Goal: Obtain resource: Download file/media

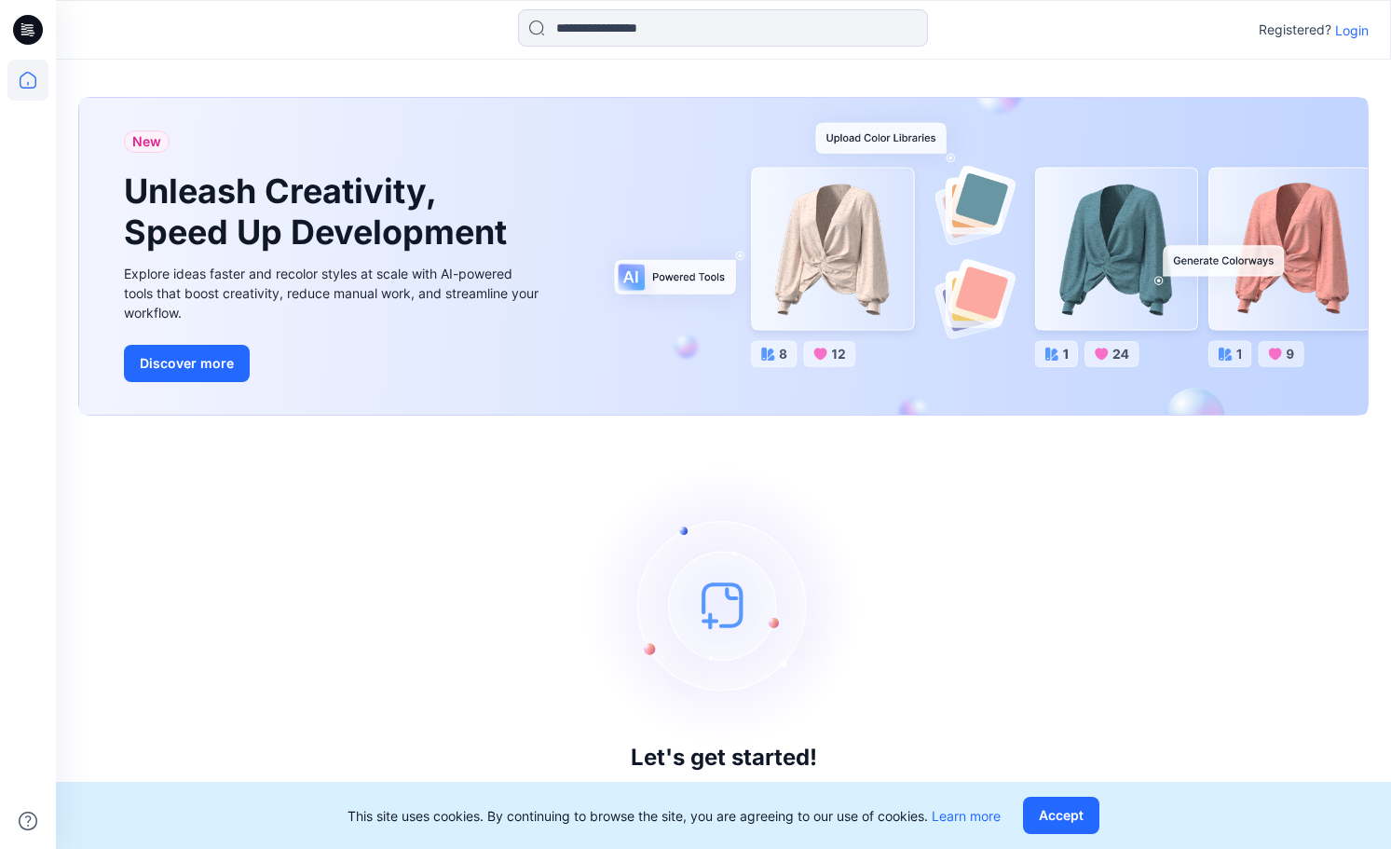
click at [1349, 26] on p "Login" at bounding box center [1353, 31] width 34 height 20
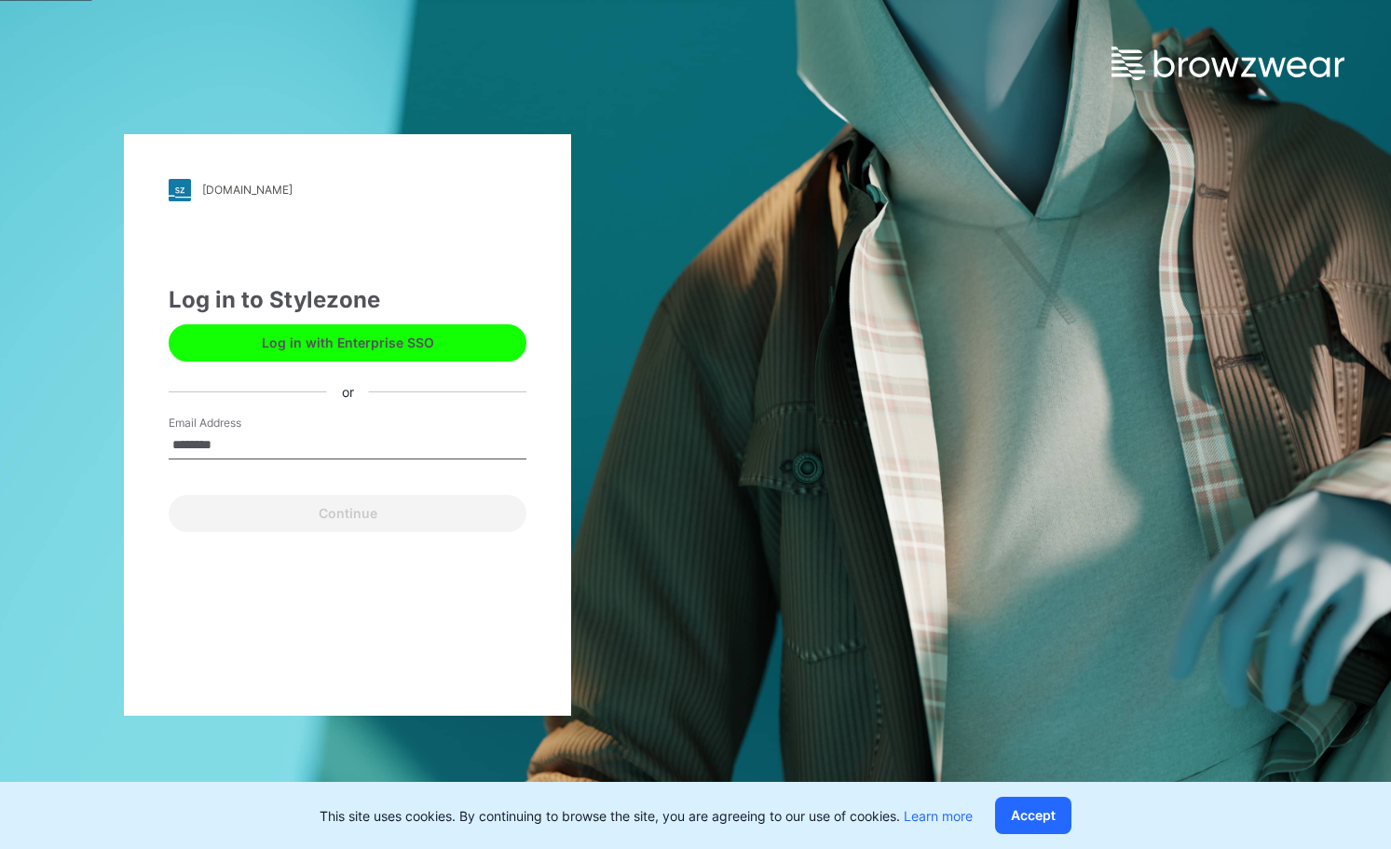
type input "**********"
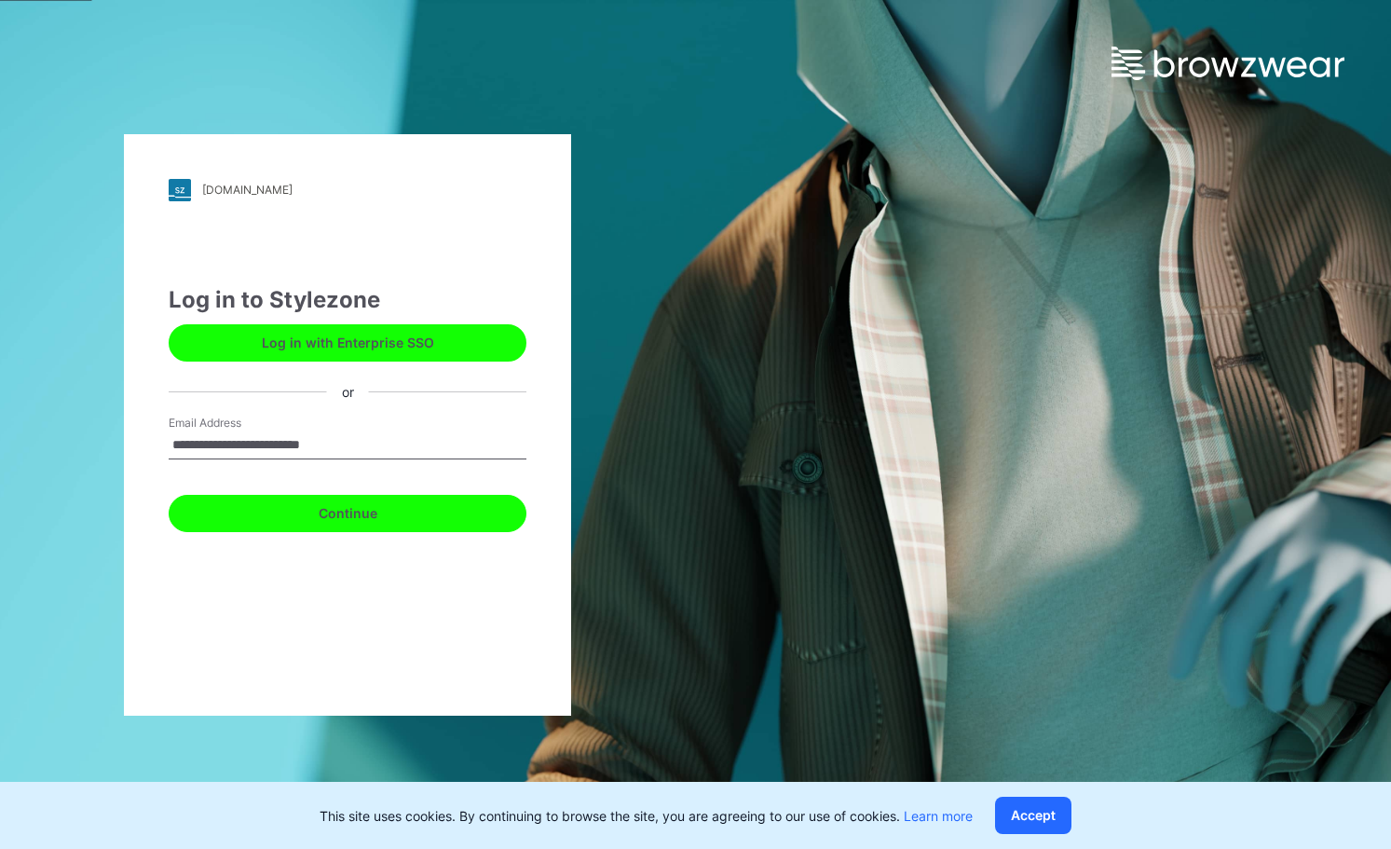
click at [386, 510] on button "Continue" at bounding box center [348, 513] width 358 height 37
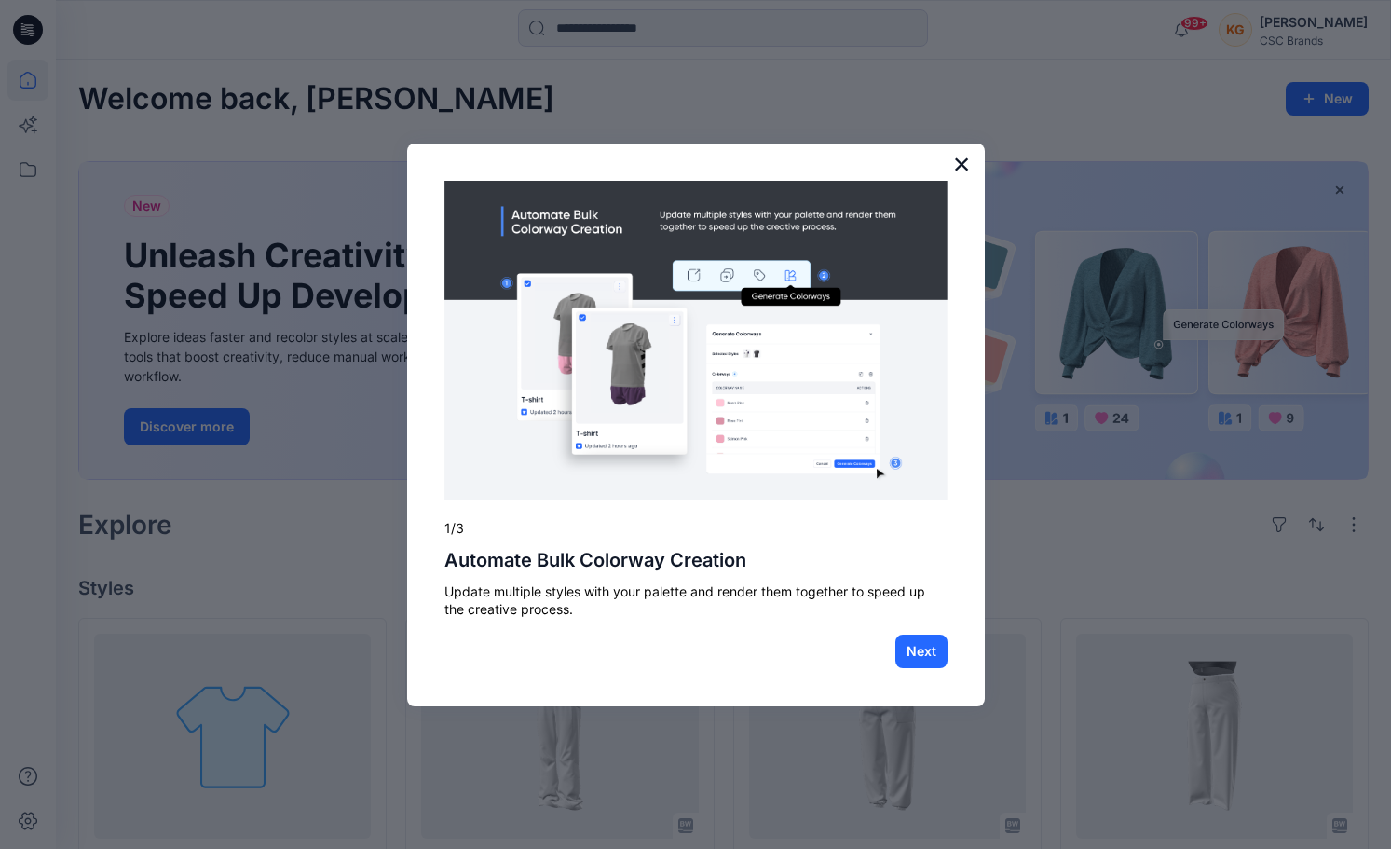
click at [955, 163] on button "×" at bounding box center [962, 164] width 18 height 30
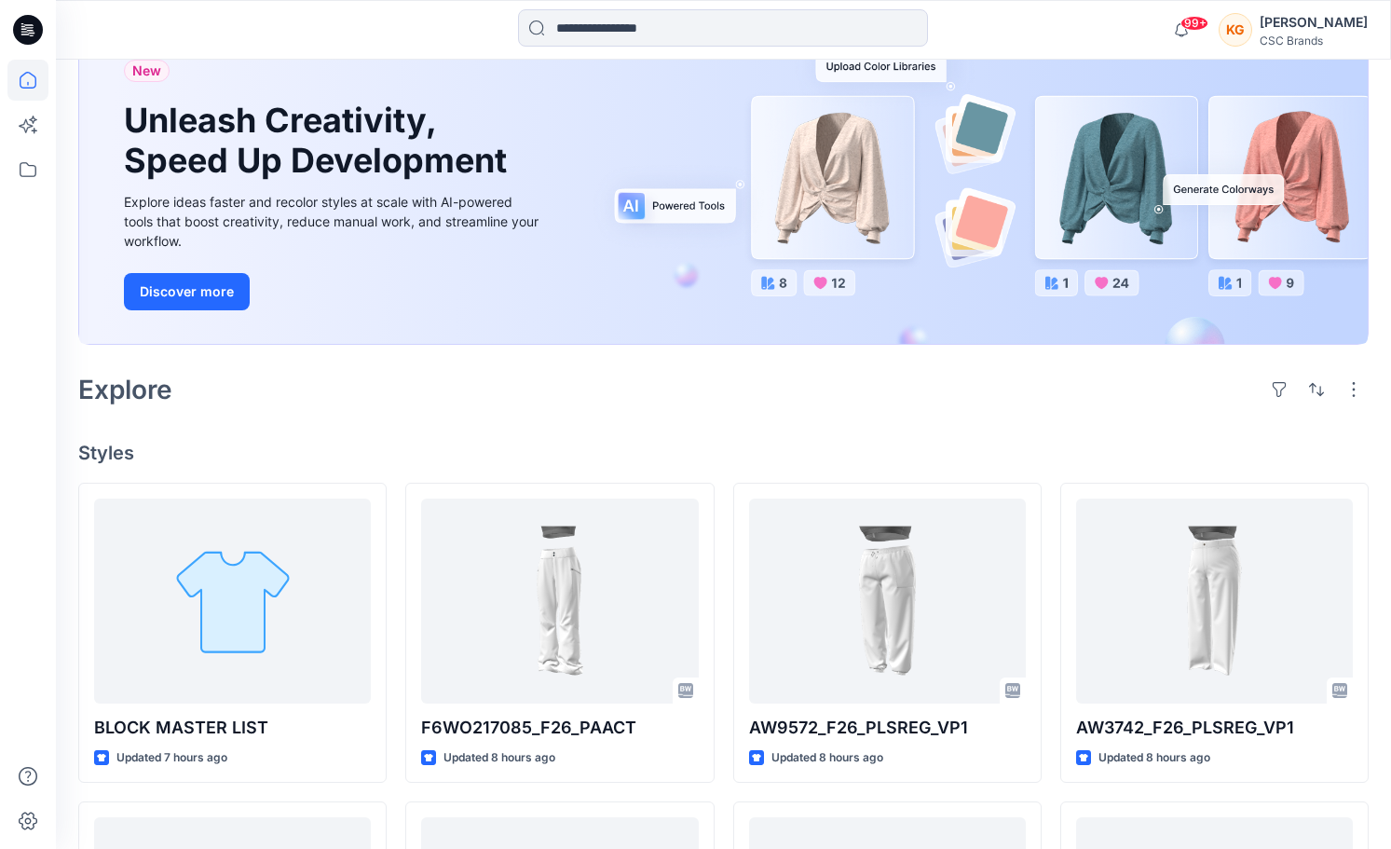
scroll to position [145, 0]
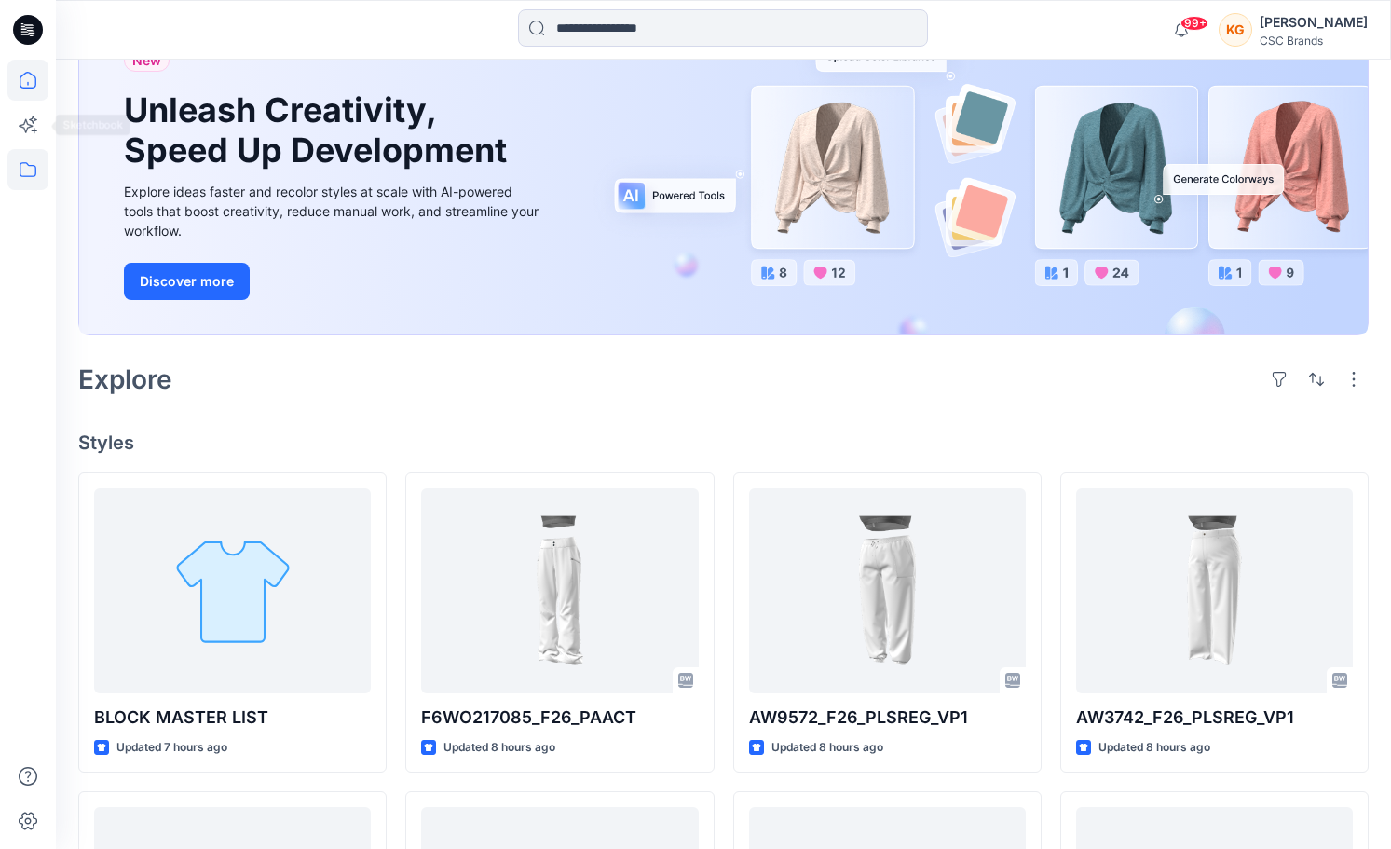
click at [29, 171] on icon at bounding box center [27, 169] width 41 height 41
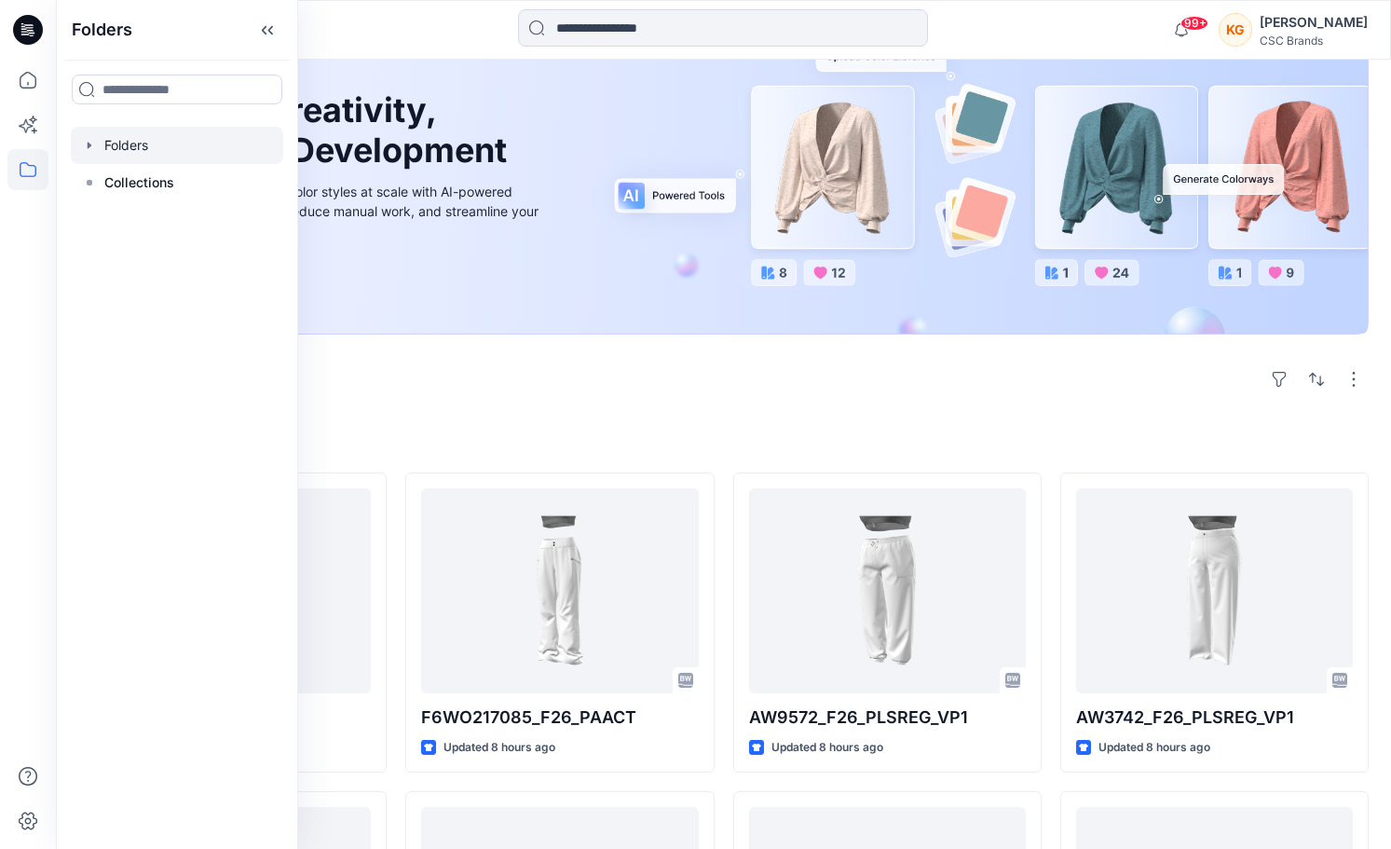
click at [163, 144] on div at bounding box center [177, 145] width 212 height 37
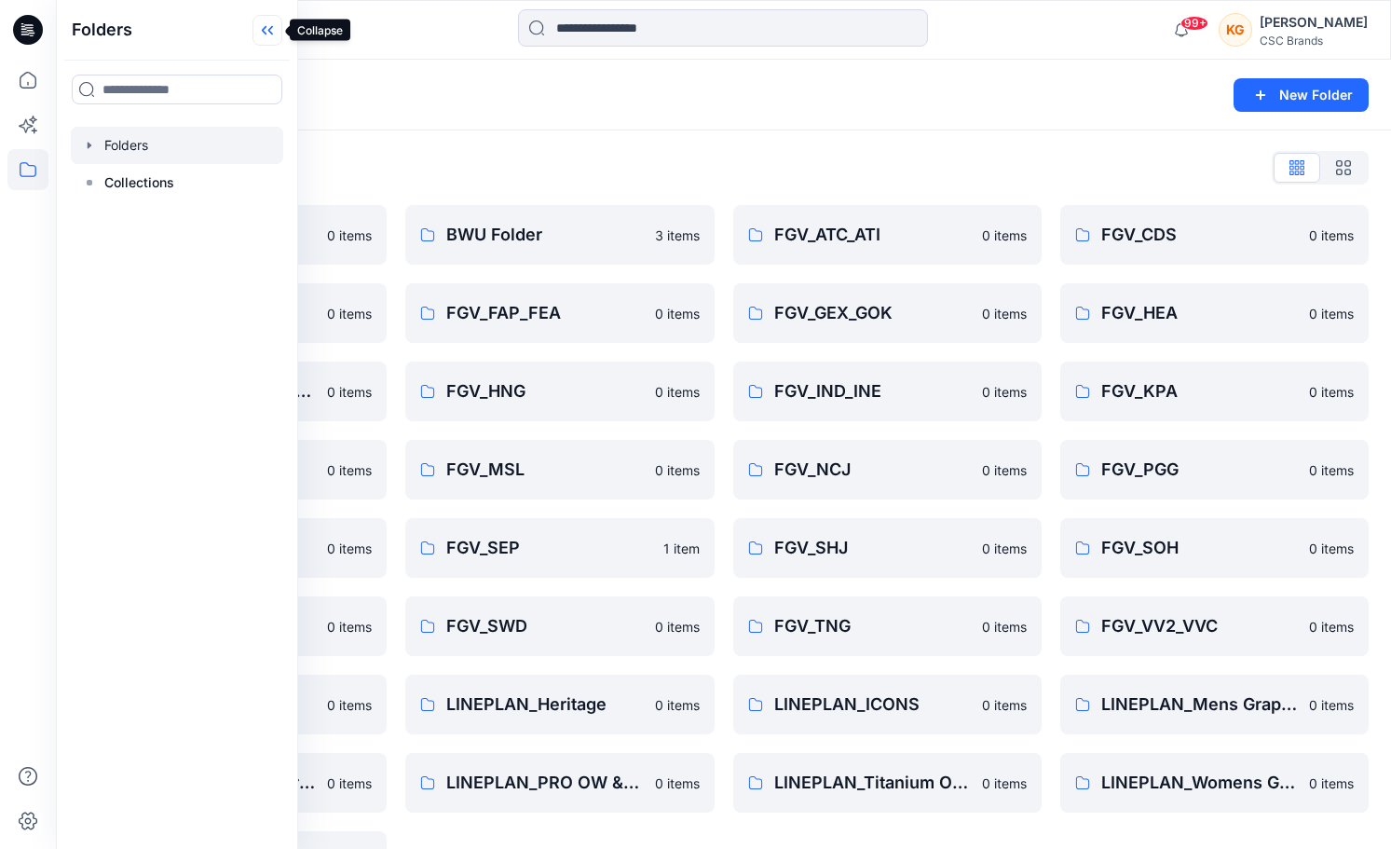
click at [267, 29] on icon at bounding box center [268, 30] width 30 height 31
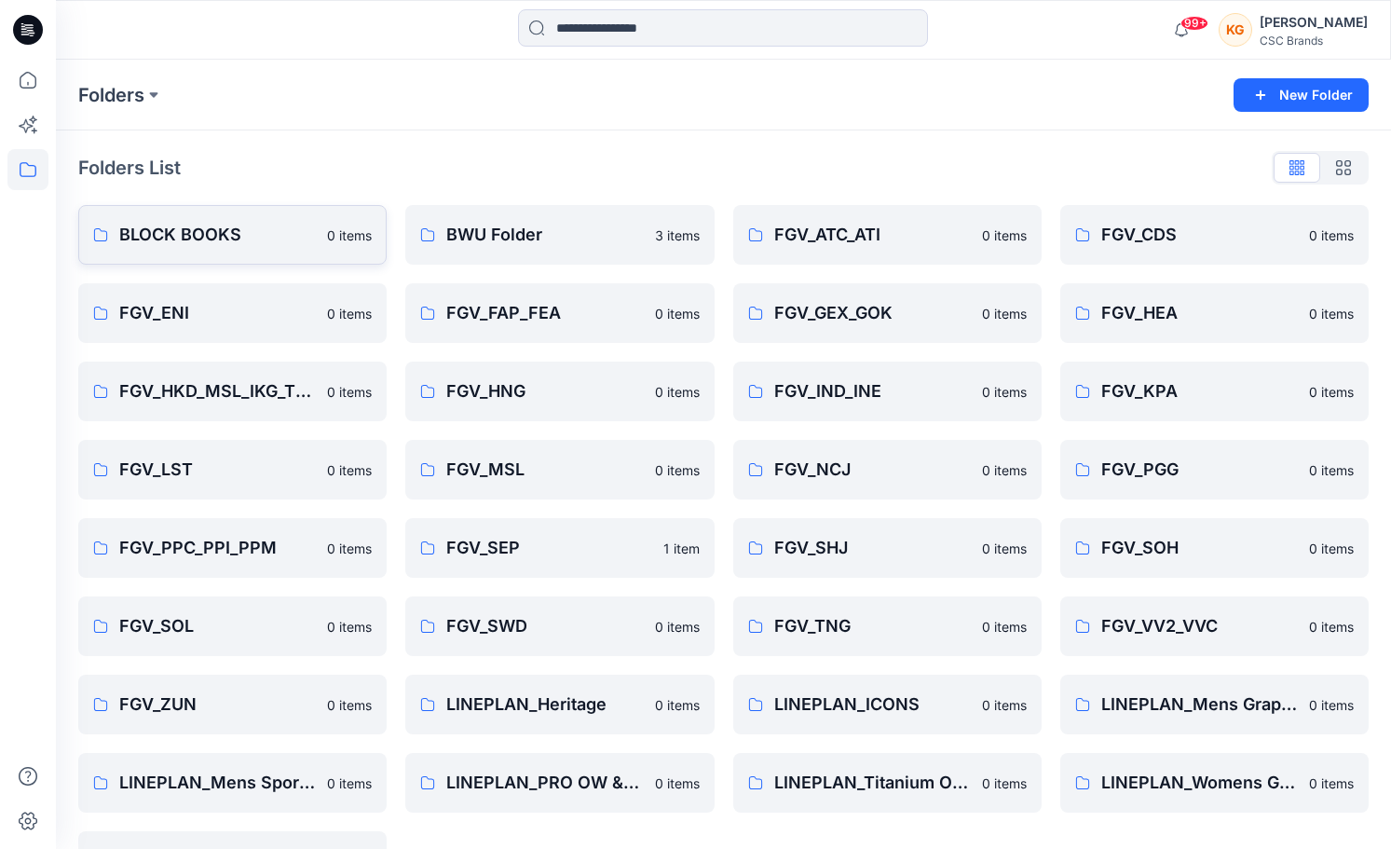
click at [223, 240] on p "BLOCK BOOKS" at bounding box center [217, 235] width 197 height 26
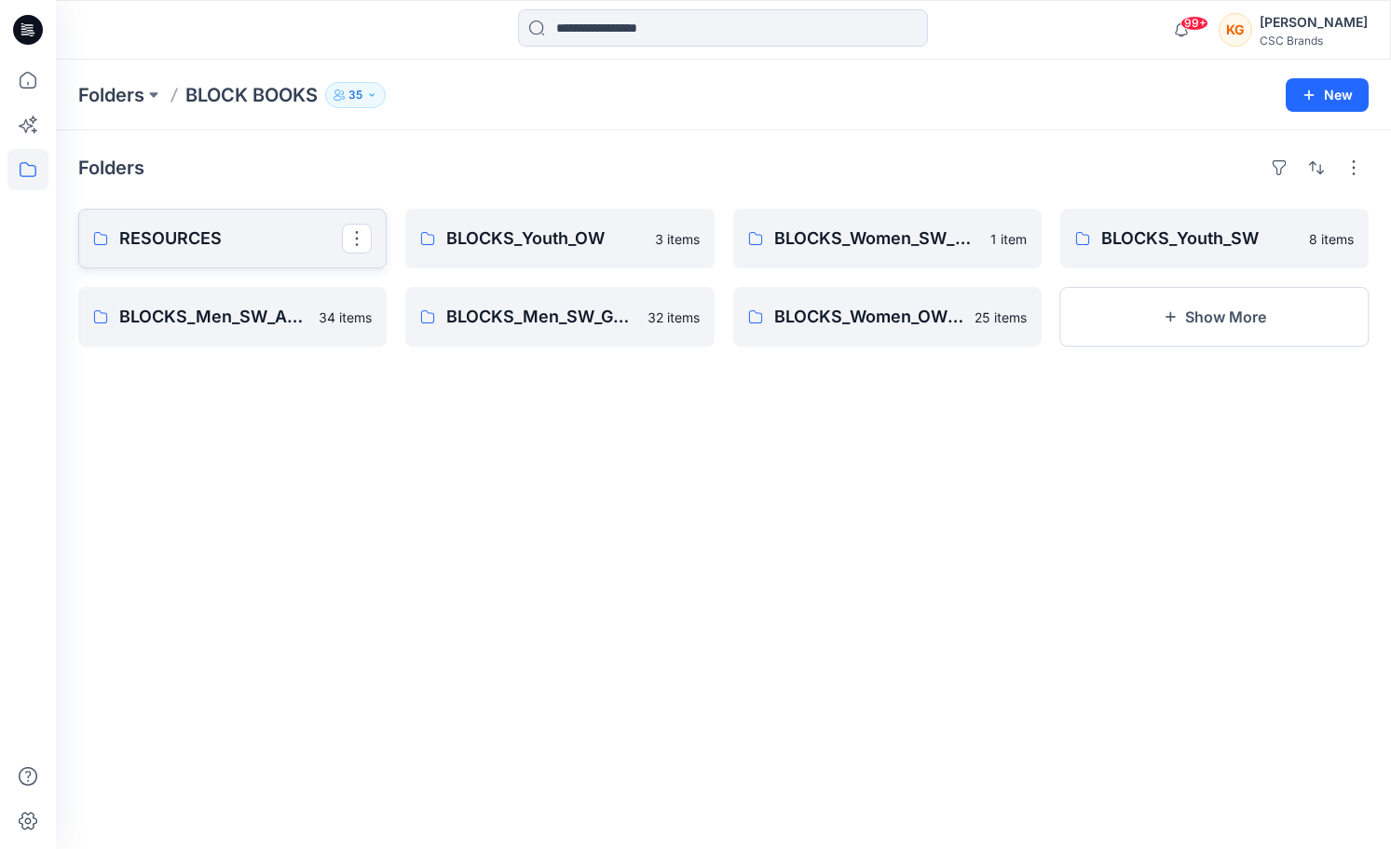
click at [225, 238] on p "RESOURCES" at bounding box center [230, 239] width 223 height 26
click at [212, 254] on link "RESOURCES" at bounding box center [232, 239] width 308 height 60
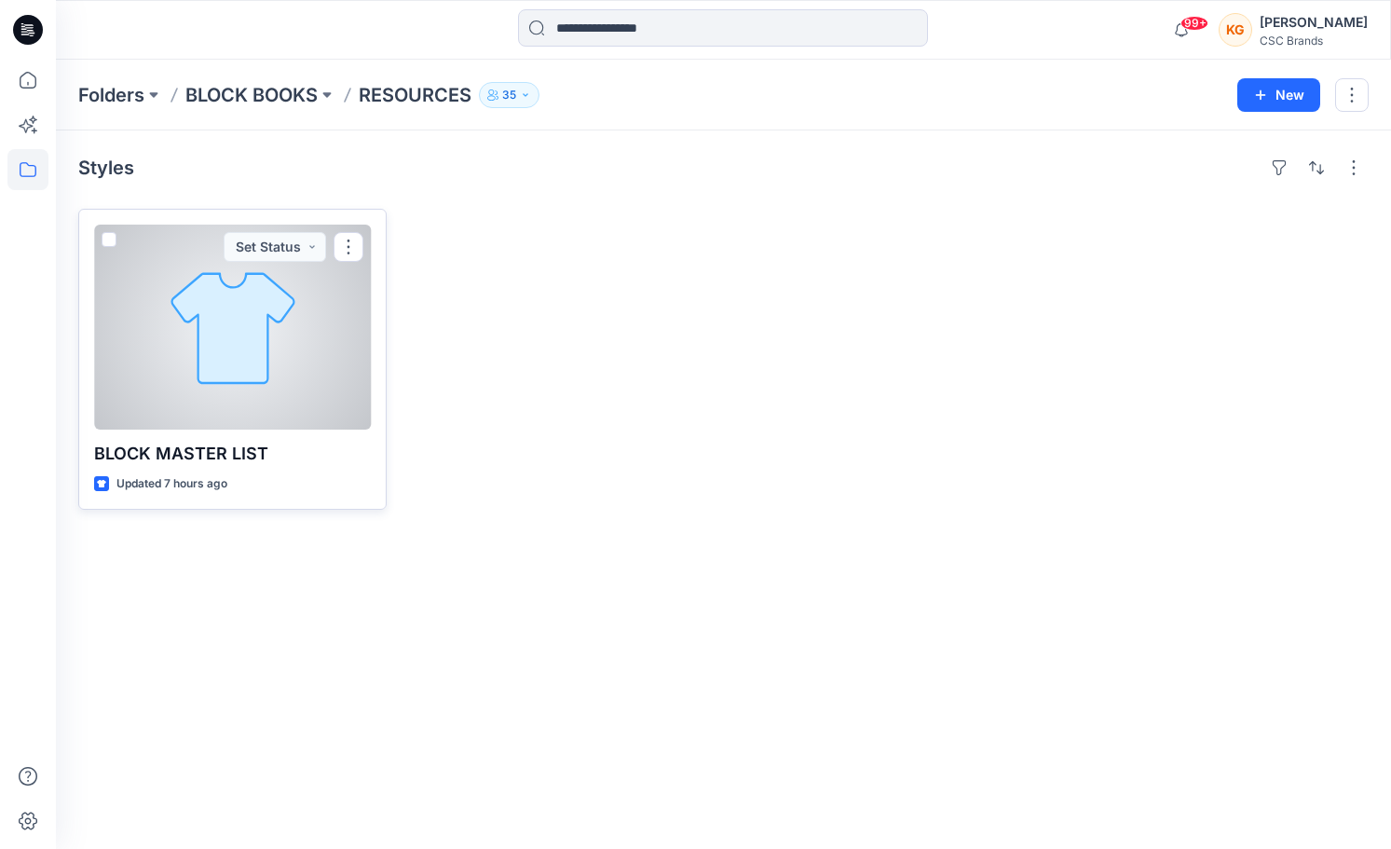
click at [273, 375] on div at bounding box center [232, 327] width 277 height 205
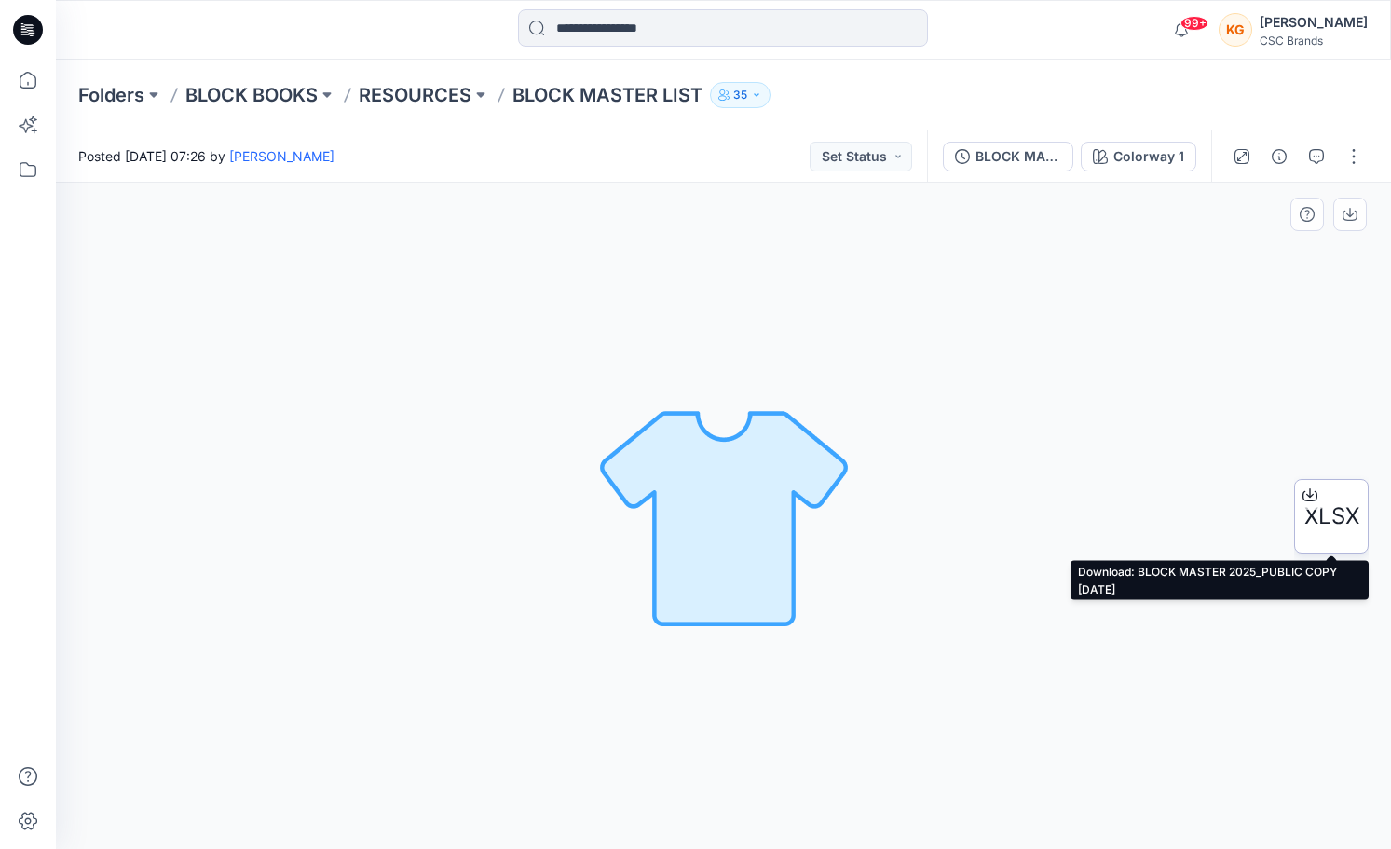
click at [1334, 510] on span "XLSX" at bounding box center [1332, 517] width 55 height 34
